Goal: Transaction & Acquisition: Purchase product/service

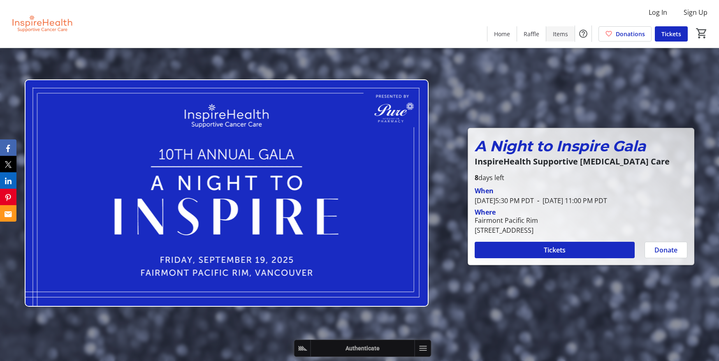
click at [559, 36] on span "Items" at bounding box center [560, 34] width 15 height 9
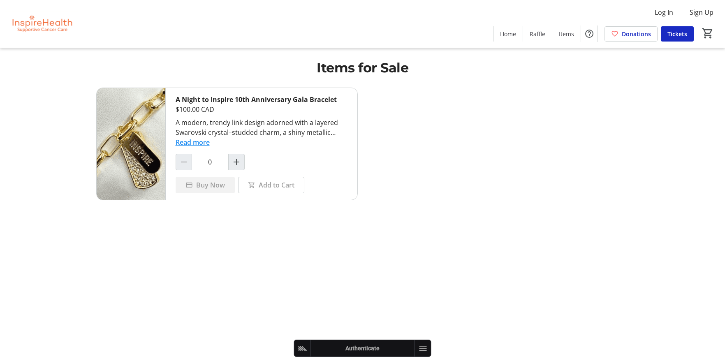
click at [237, 99] on div "A Night to Inspire 10th Anniversary Gala Bracelet" at bounding box center [262, 100] width 172 height 10
copy div "A Night to Inspire 10th Anniversary Gala Bracelet"
click at [205, 128] on div "A modern, trendy link design adorned with a layered Swarovski crystal–studded c…" at bounding box center [262, 128] width 172 height 20
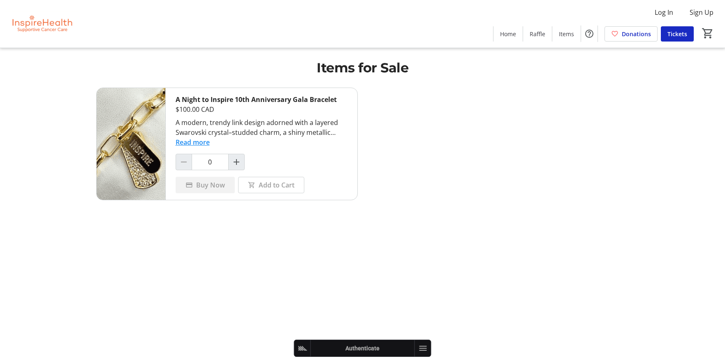
click at [203, 145] on button "Read more" at bounding box center [193, 142] width 34 height 10
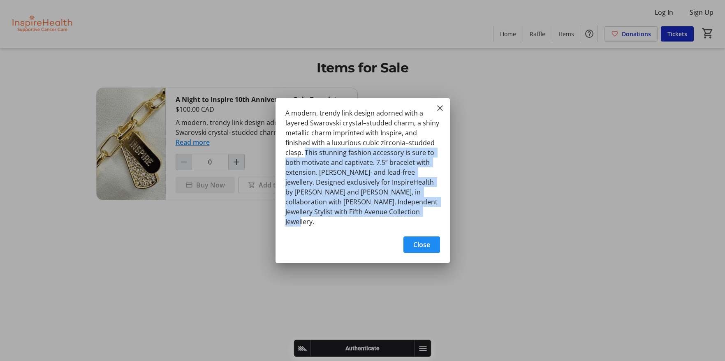
drag, startPoint x: 305, startPoint y: 153, endPoint x: 410, endPoint y: 218, distance: 123.2
click at [410, 218] on div "A modern, trendy link design adorned with a layered Swarovski crystal–studded c…" at bounding box center [363, 164] width 174 height 133
click at [410, 217] on div "A modern, trendy link design adorned with a layered Swarovski crystal–studded c…" at bounding box center [363, 164] width 174 height 133
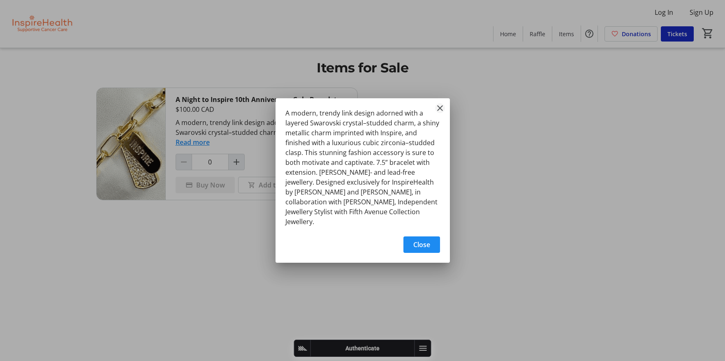
click at [440, 113] on mat-icon "Close" at bounding box center [440, 108] width 10 height 10
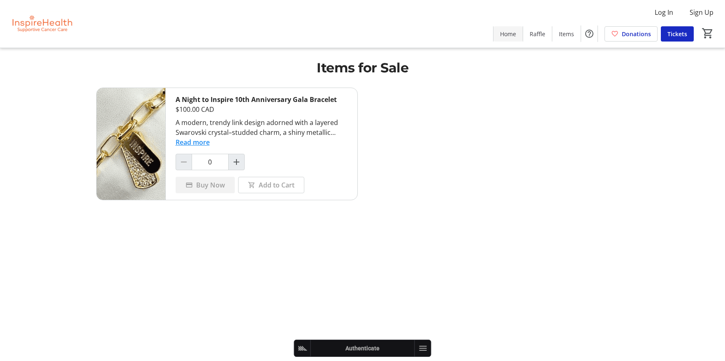
click at [504, 35] on span "Home" at bounding box center [508, 34] width 16 height 9
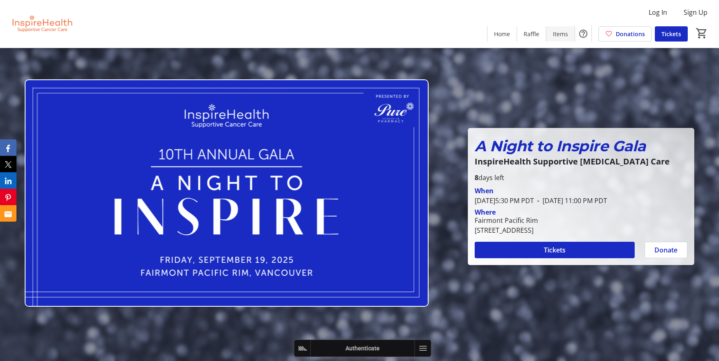
click at [557, 35] on span "Items" at bounding box center [560, 34] width 15 height 9
